Goal: Navigation & Orientation: Find specific page/section

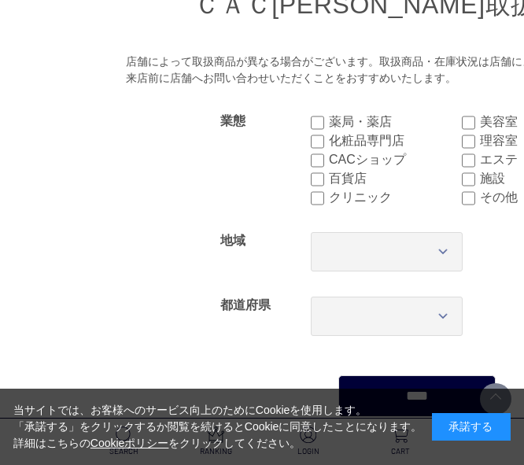
scroll to position [315, 0]
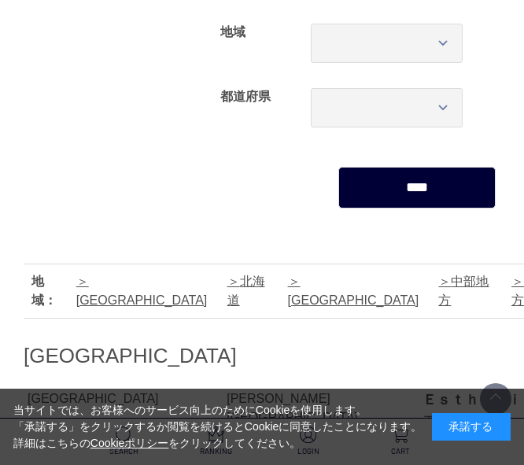
click at [364, 201] on input "****" at bounding box center [416, 188] width 157 height 42
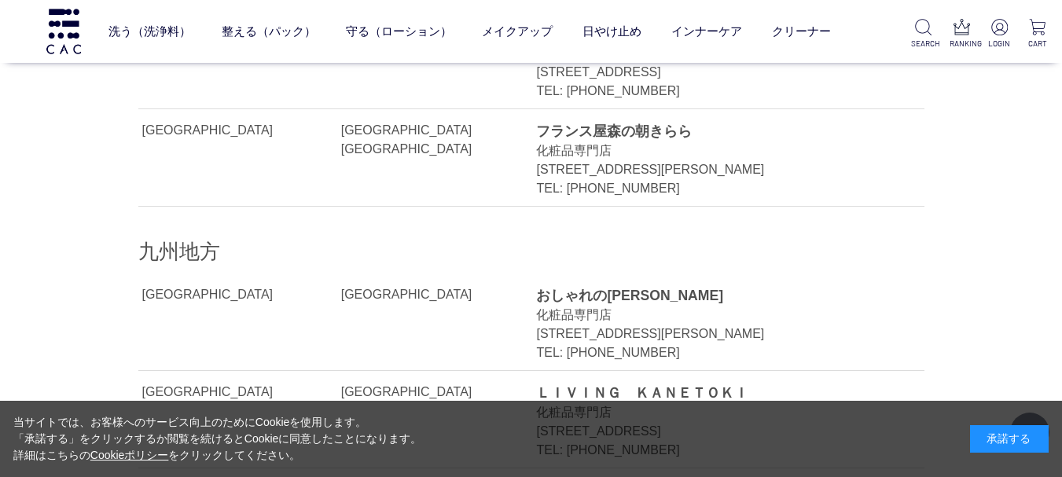
scroll to position [1966, 0]
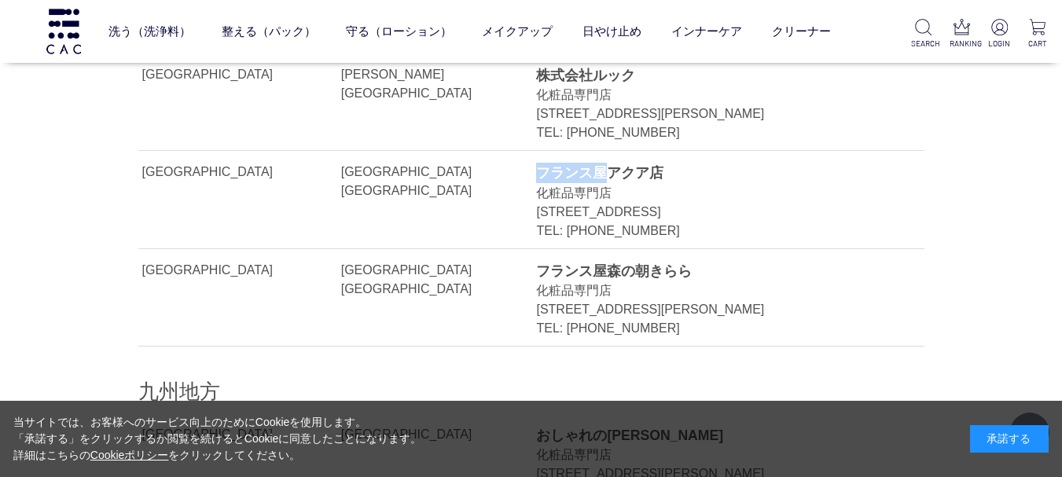
drag, startPoint x: 537, startPoint y: 118, endPoint x: 606, endPoint y: 117, distance: 69.2
click at [523, 163] on div "フランス屋アクア店" at bounding box center [712, 173] width 352 height 20
copy div "フランス屋"
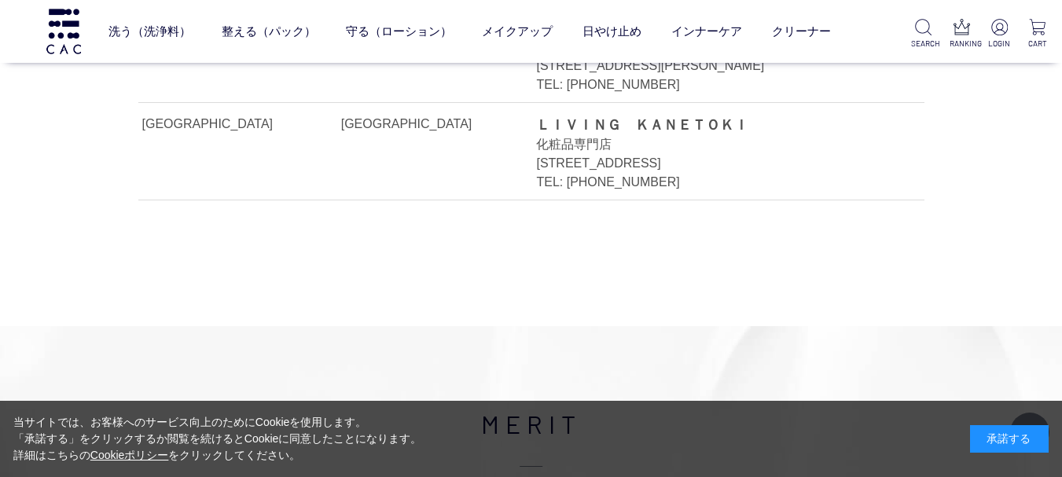
scroll to position [2202, 0]
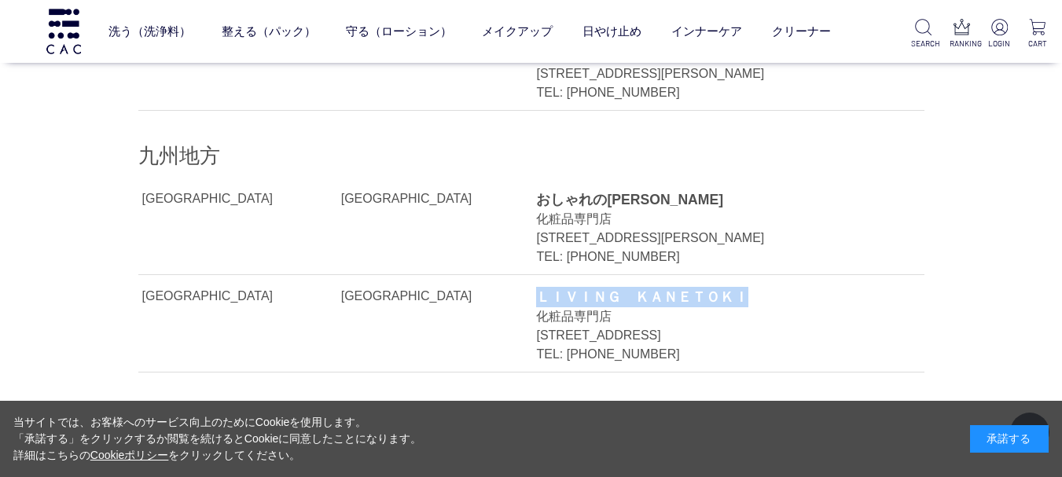
drag, startPoint x: 536, startPoint y: 263, endPoint x: 748, endPoint y: 252, distance: 212.6
click at [523, 275] on li "長崎県 長崎市 ＬＩＶＩＮＧ　ＫＡＮＥＴＯＫＩ 化粧品専門店 長崎県長崎市築町４の２２ TEL: 0958-23-2649" at bounding box center [531, 324] width 786 height 98
copy div "ＬＩＶＩＮＧ　ＫＡＮＥＴＯＫＩ"
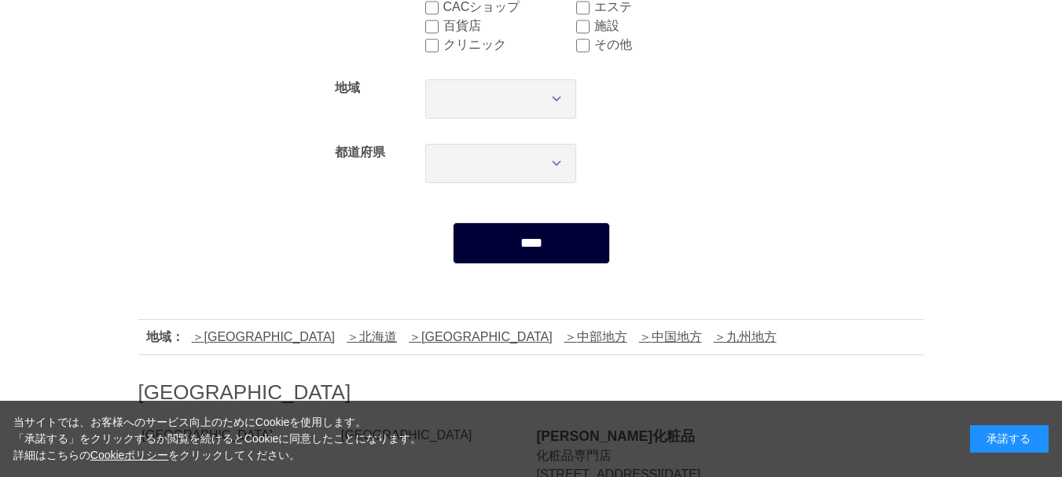
scroll to position [393, 0]
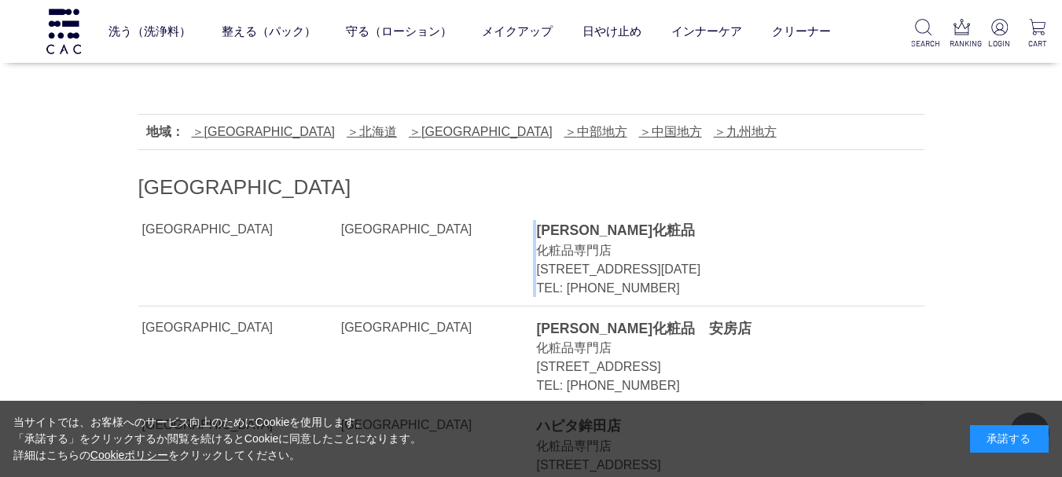
drag, startPoint x: 535, startPoint y: 237, endPoint x: 595, endPoint y: 219, distance: 62.4
click at [523, 219] on li "茨城県 鉾田市 田山化粧品 化粧品専門店 茨城県鉾田市鉾田１５８２ TEL: 0291-32-2239" at bounding box center [531, 257] width 786 height 98
drag, startPoint x: 616, startPoint y: 223, endPoint x: 530, endPoint y: 228, distance: 85.9
click at [523, 228] on li "茨城県 鉾田市 田山化粧品 化粧品専門店 茨城県鉾田市鉾田１５８２ TEL: 0291-32-2239" at bounding box center [531, 257] width 786 height 98
copy li "[PERSON_NAME]化粧品"
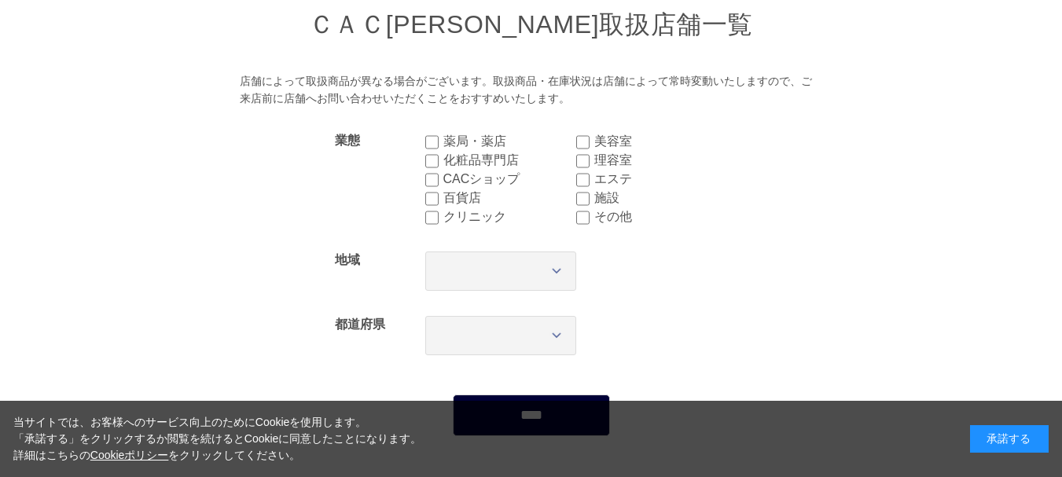
scroll to position [315, 0]
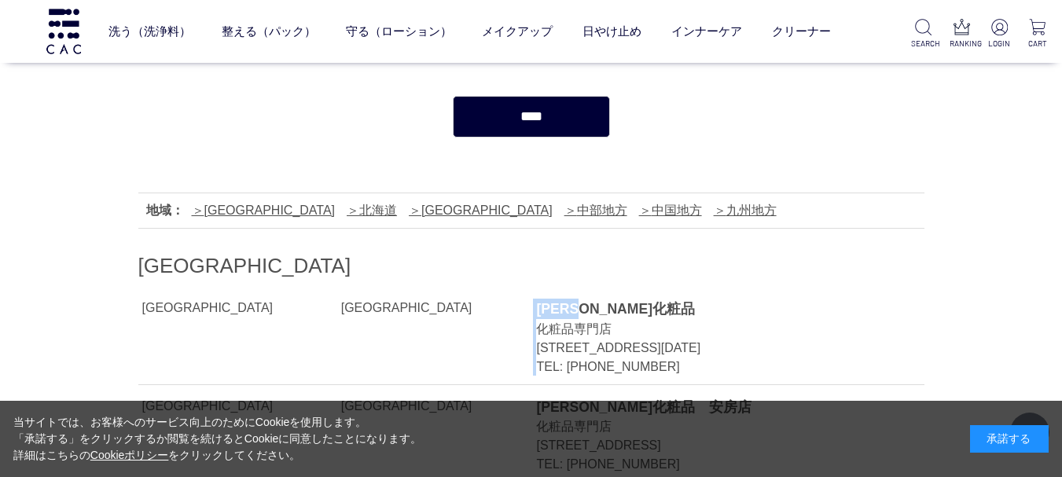
click at [480, 107] on input "****" at bounding box center [531, 117] width 157 height 42
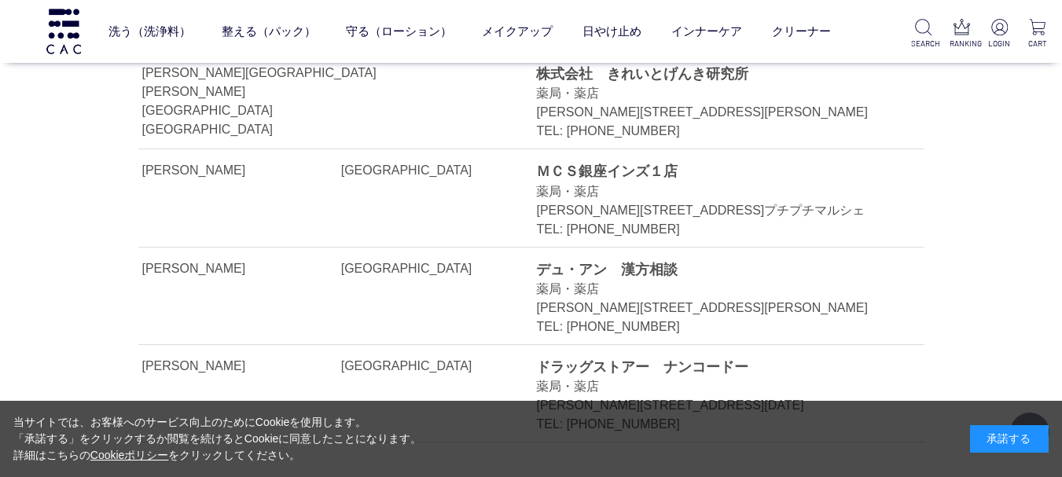
scroll to position [944, 0]
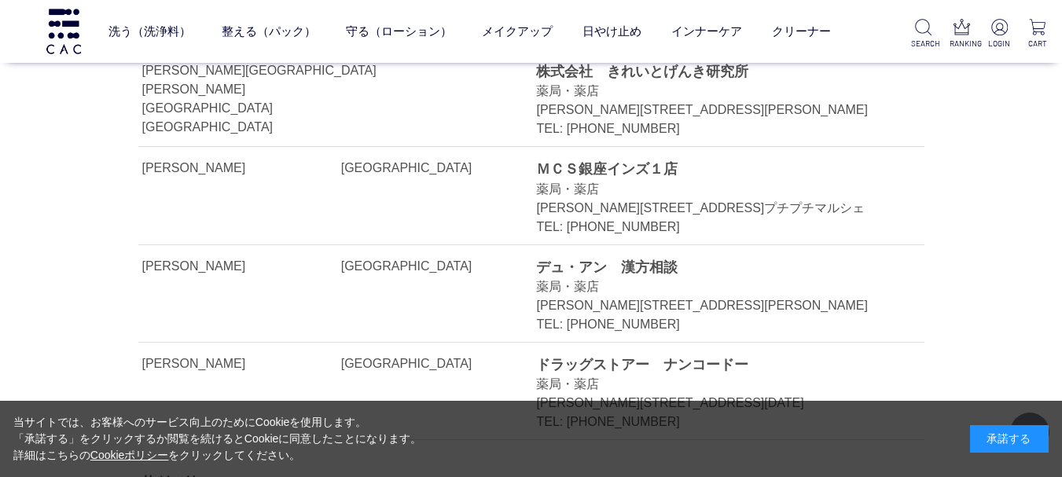
click at [543, 173] on div "ＭＣＳ銀座インズ１店" at bounding box center [712, 169] width 352 height 20
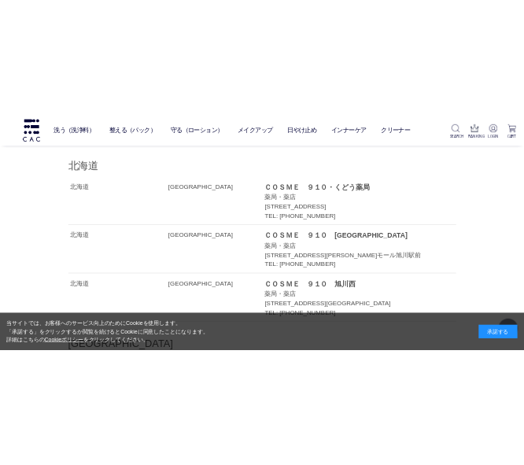
scroll to position [1337, 0]
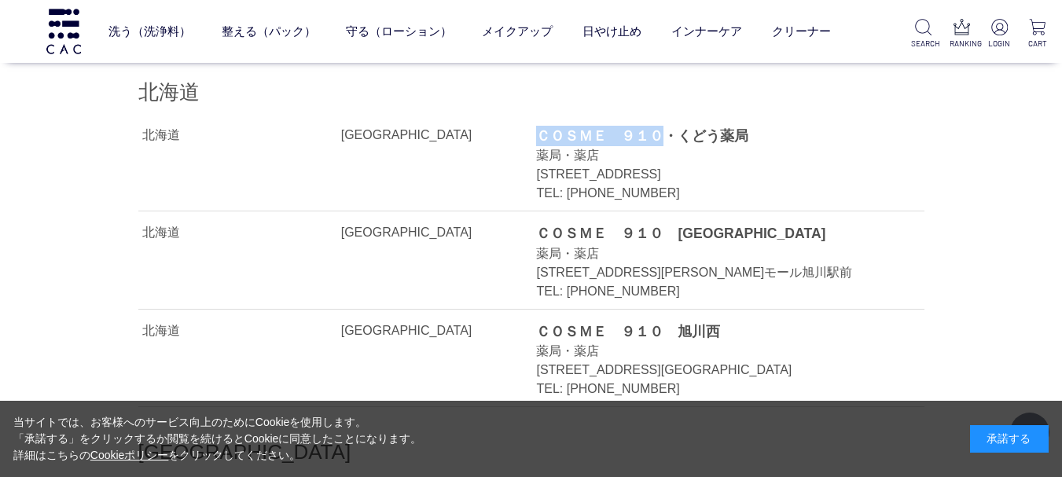
drag, startPoint x: 540, startPoint y: 149, endPoint x: 662, endPoint y: 160, distance: 122.4
click at [662, 146] on div "ＣＯＳＭＥ　９１０・くどう薬局" at bounding box center [712, 136] width 352 height 20
copy div "ＣＯＳＭＥ　９１０"
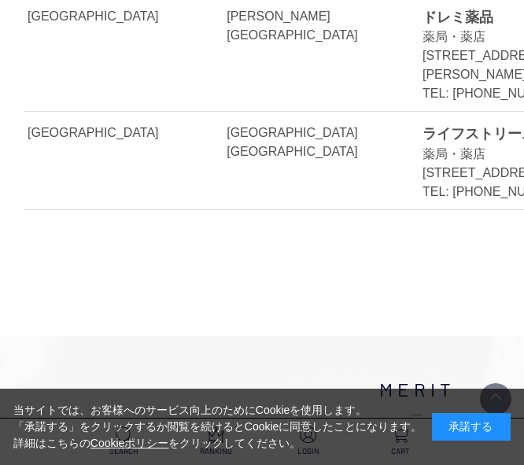
scroll to position [3775, 0]
